Goal: Find specific page/section

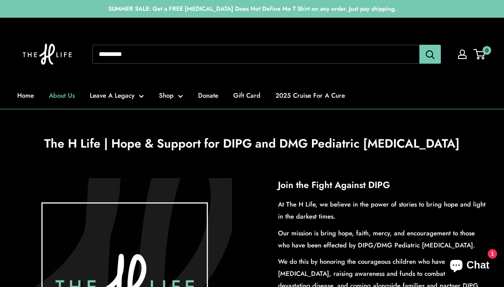
click at [61, 98] on link "About Us" at bounding box center [62, 95] width 26 height 12
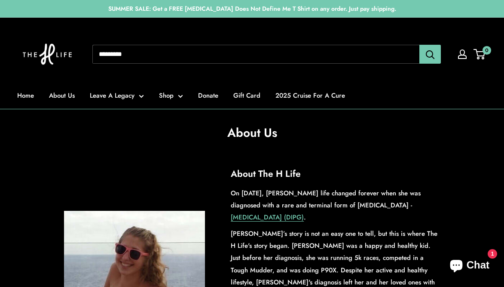
click at [290, 49] on input "Search..." at bounding box center [255, 54] width 327 height 19
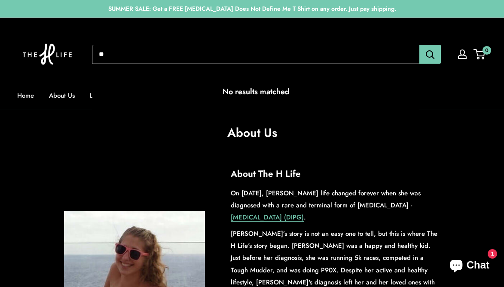
type input "*"
